Goal: Information Seeking & Learning: Learn about a topic

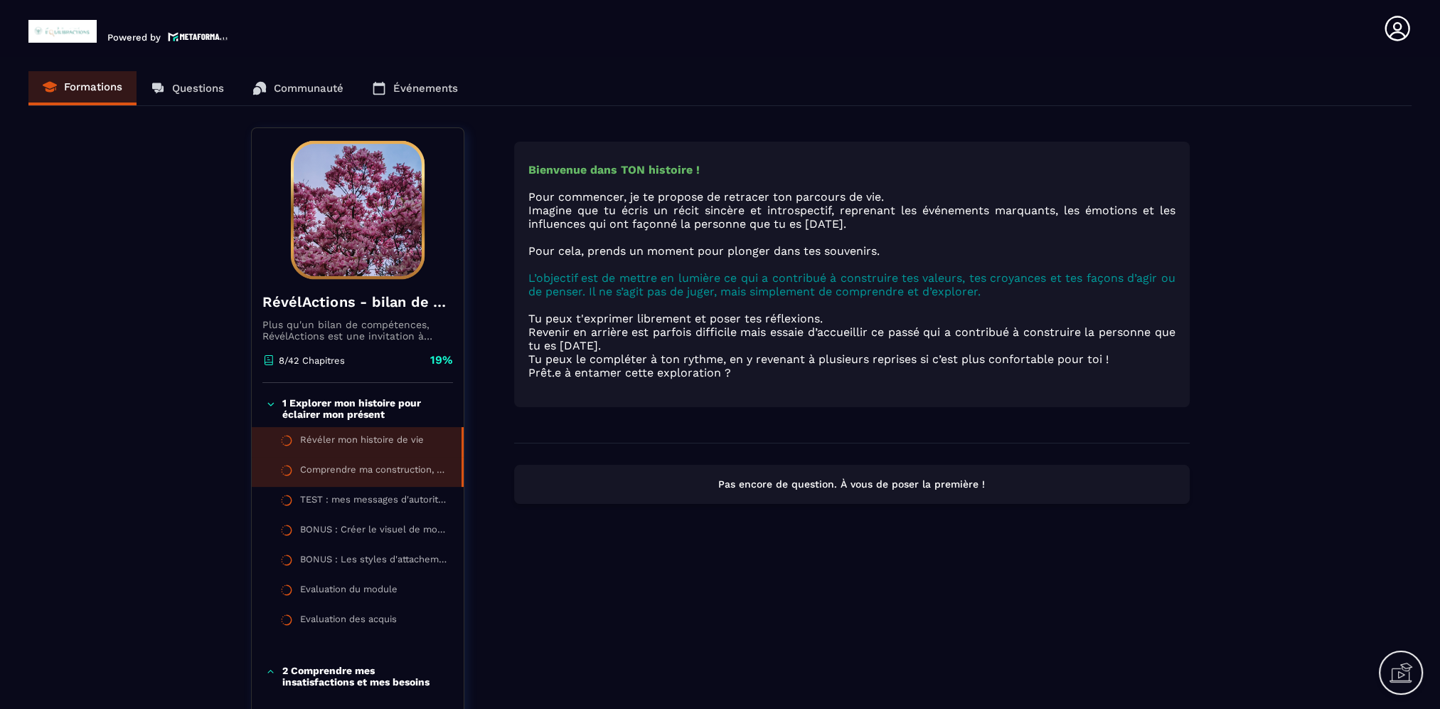
click at [400, 475] on div "Comprendre ma construction, mes croyances" at bounding box center [373, 472] width 147 height 16
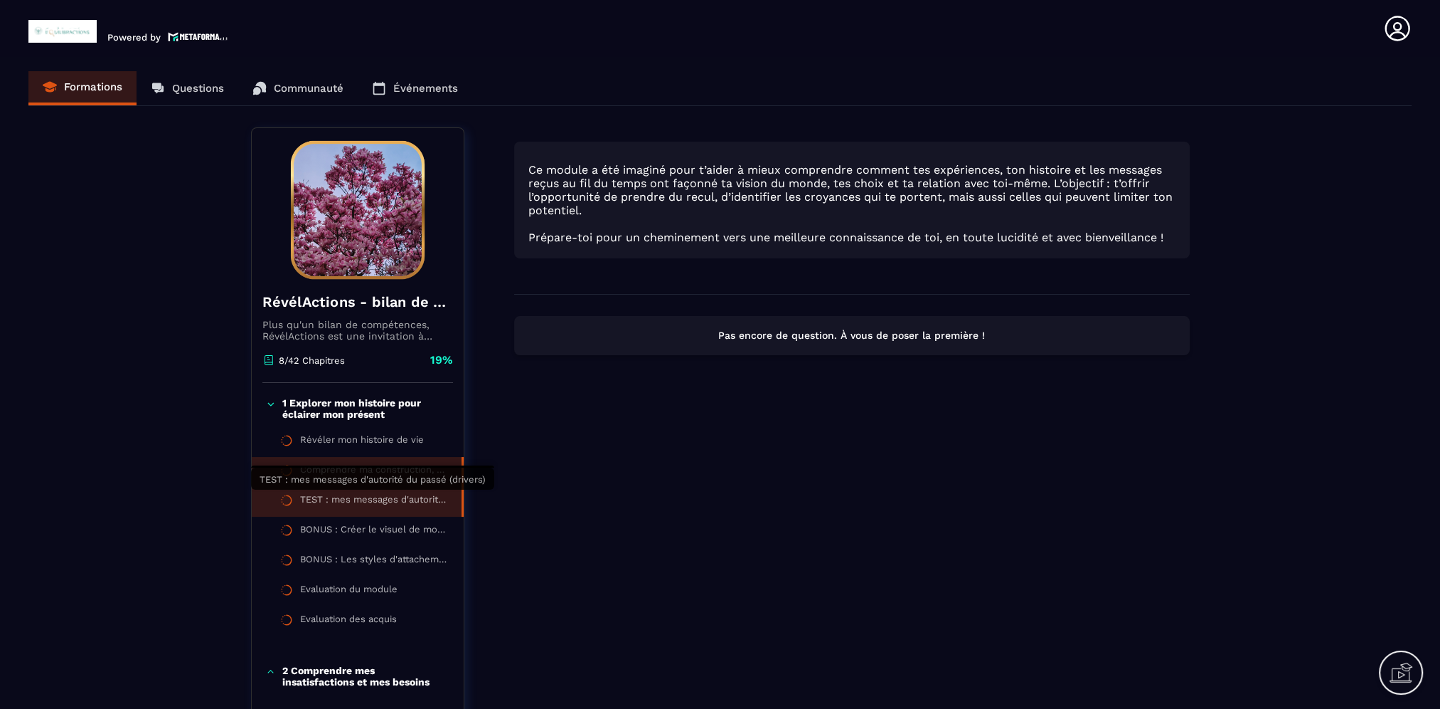
click at [367, 506] on div "TEST : mes messages d'autorité du passé (drivers)" at bounding box center [373, 502] width 147 height 16
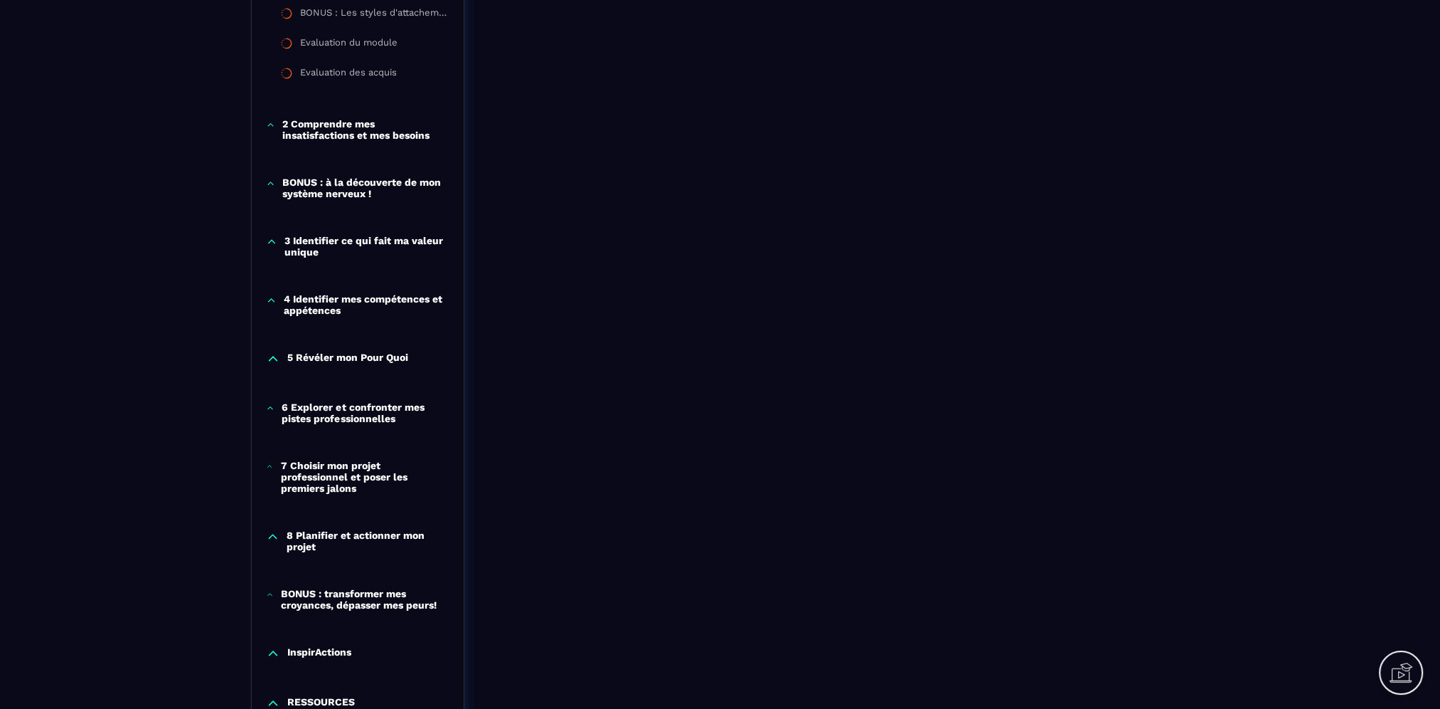
scroll to position [498, 0]
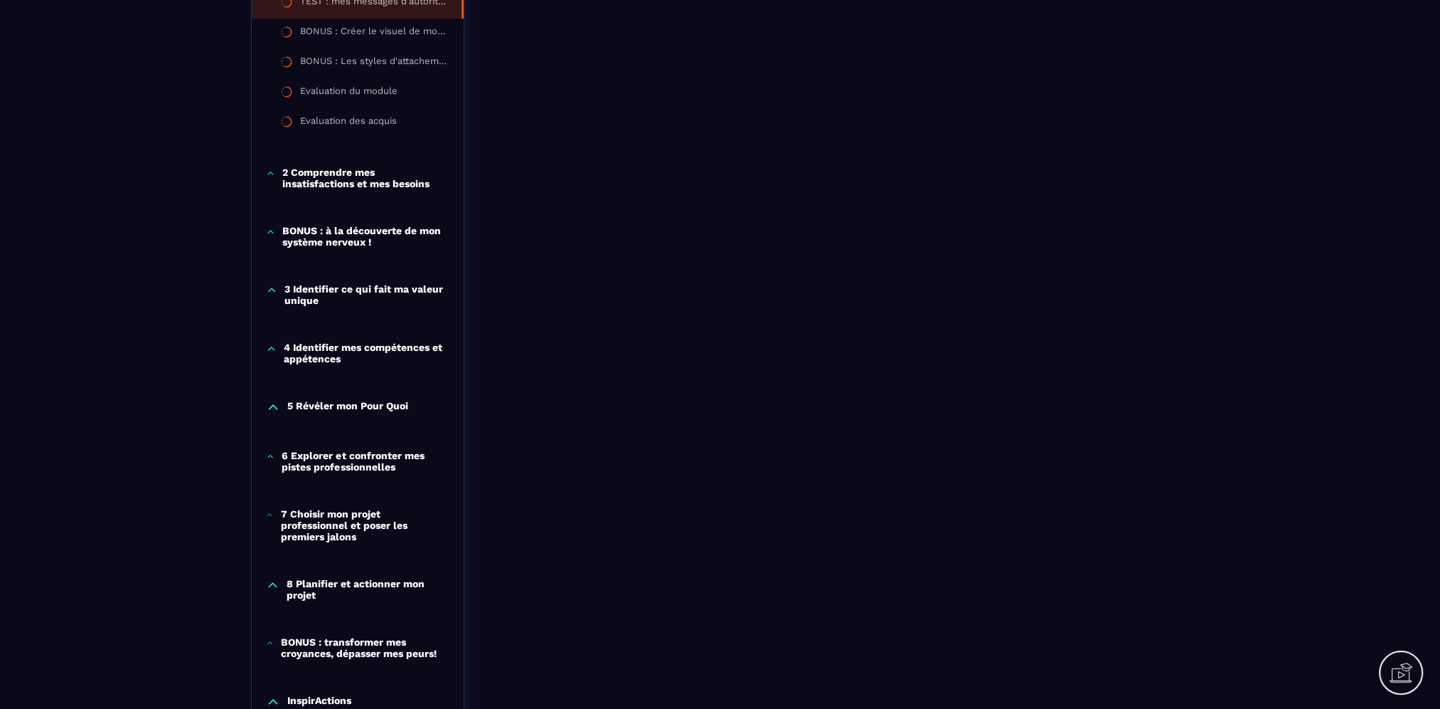
click at [336, 179] on p "2 Comprendre mes insatisfactions et mes besoins" at bounding box center [365, 177] width 166 height 23
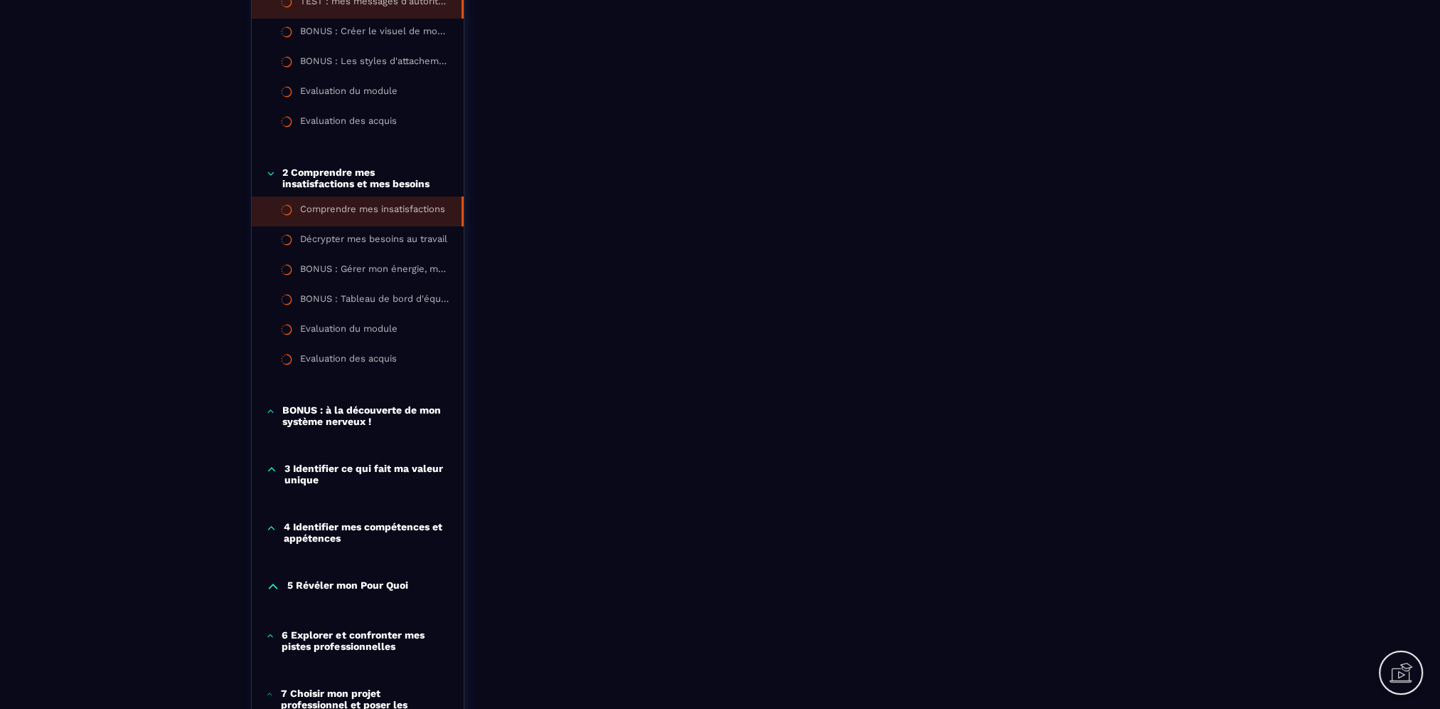
click at [351, 210] on div "Comprendre mes insatisfactions" at bounding box center [372, 211] width 145 height 16
